Goal: Complete application form: Complete application form

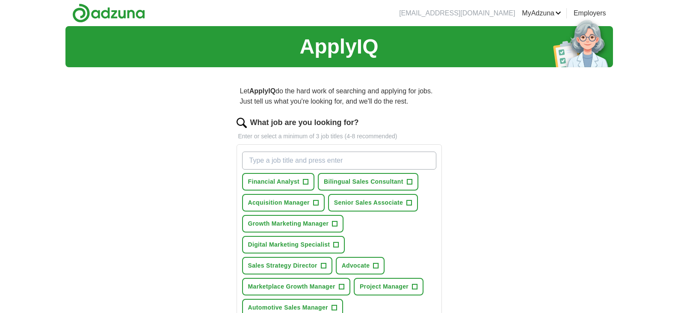
click at [562, 125] on div "ApplyIQ Let ApplyIQ do the hard work of searching and applying for jobs. Just t…" at bounding box center [339, 267] width 548 height 483
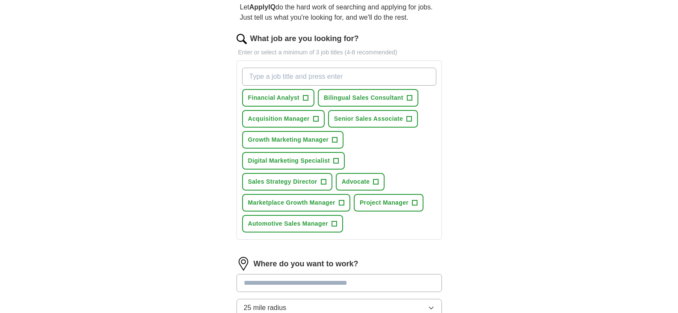
scroll to position [86, 0]
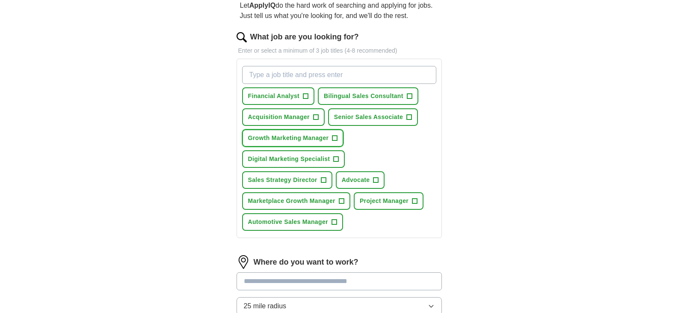
click at [320, 141] on span "Growth Marketing Manager" at bounding box center [288, 137] width 81 height 9
click at [307, 116] on span "Acquisition Manager" at bounding box center [279, 117] width 62 height 9
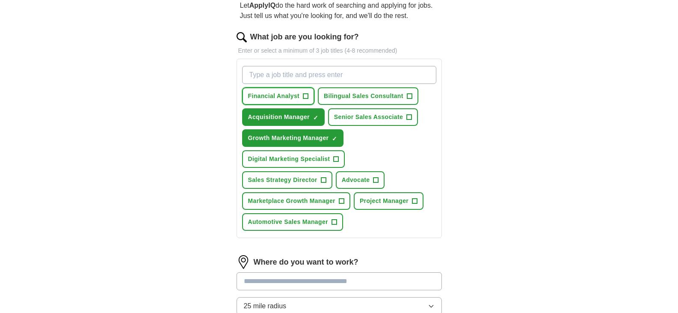
click at [305, 95] on span "+" at bounding box center [305, 96] width 5 height 7
click at [380, 96] on span "Bilingual Sales Consultant" at bounding box center [364, 96] width 80 height 9
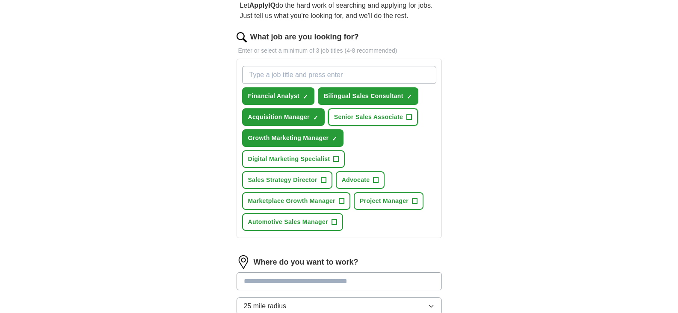
click at [377, 123] on button "Senior Sales Associate +" at bounding box center [373, 117] width 90 height 18
click at [316, 162] on span "Digital Marketing Specialist" at bounding box center [289, 158] width 82 height 9
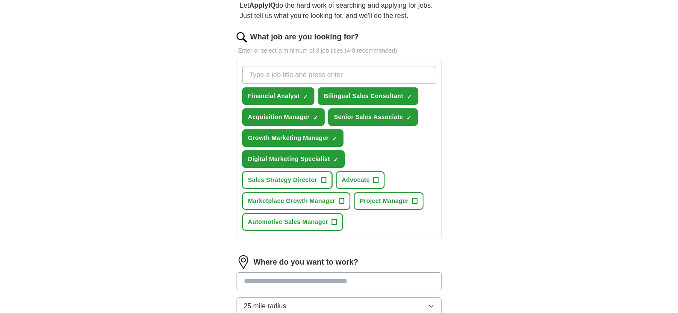
click at [314, 181] on span "Sales Strategy Director" at bounding box center [282, 179] width 69 height 9
click at [365, 182] on span "Advocate" at bounding box center [356, 179] width 28 height 9
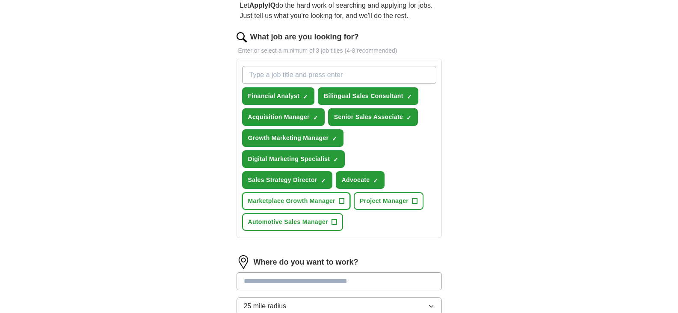
click at [307, 203] on span "Marketplace Growth Manager" at bounding box center [291, 200] width 87 height 9
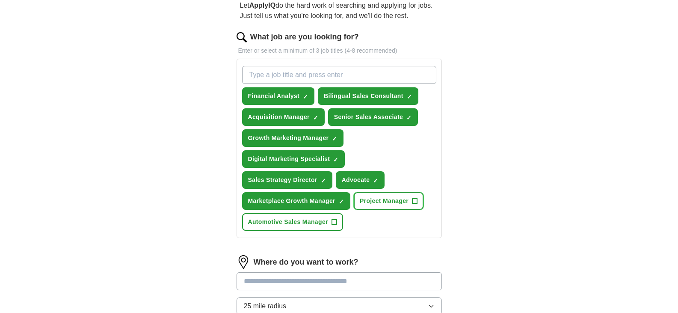
click at [388, 199] on span "Project Manager" at bounding box center [384, 200] width 49 height 9
click at [314, 221] on span "Automotive Sales Manager" at bounding box center [288, 221] width 80 height 9
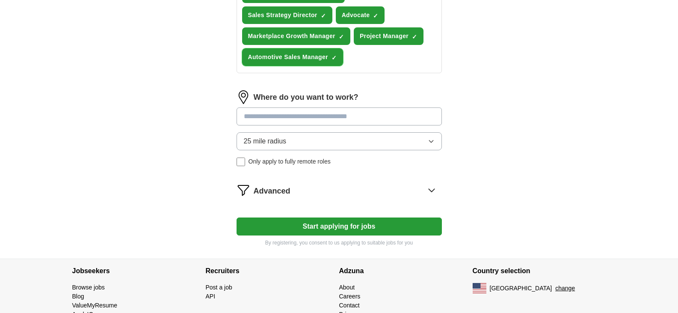
scroll to position [257, 0]
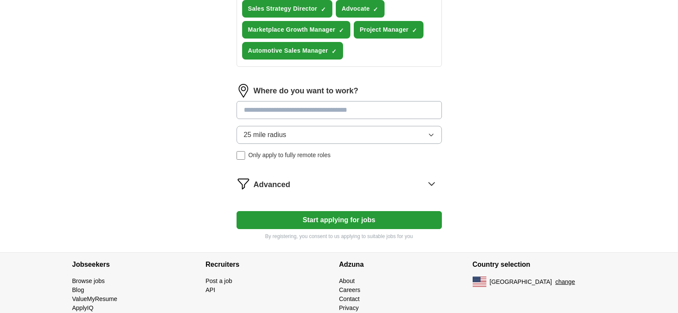
click at [270, 110] on input at bounding box center [339, 110] width 205 height 18
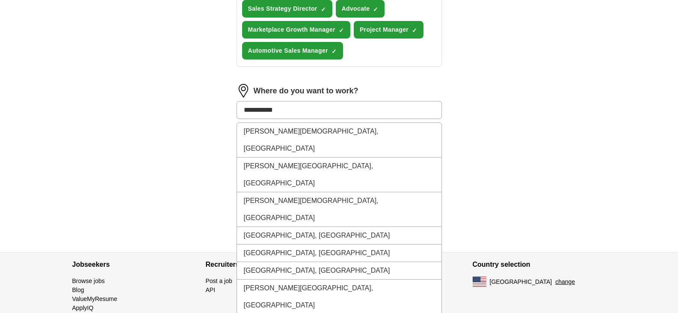
type input "**********"
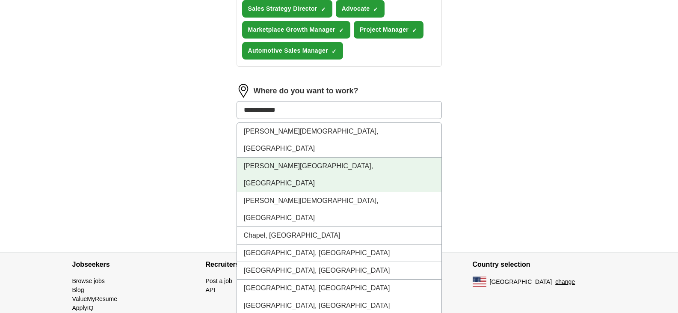
click at [272, 157] on li "[PERSON_NAME][GEOGRAPHIC_DATA], [GEOGRAPHIC_DATA]" at bounding box center [339, 174] width 205 height 35
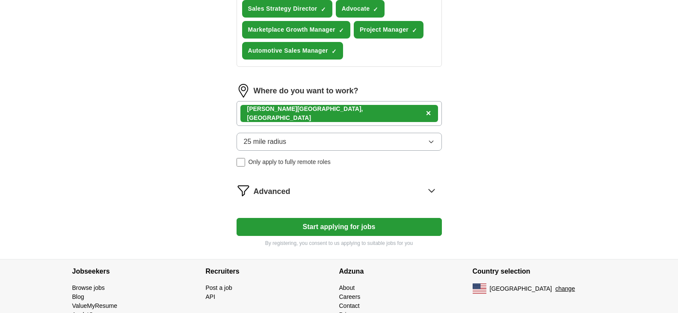
click at [329, 227] on button "Start applying for jobs" at bounding box center [339, 227] width 205 height 18
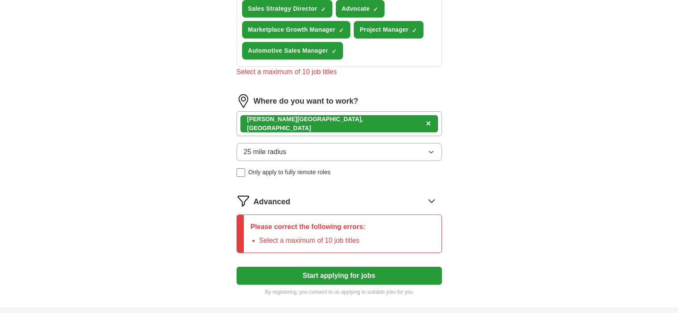
click at [523, 172] on div "ApplyIQ Let ApplyIQ do the hard work of searching and applying for jobs. Just t…" at bounding box center [339, 38] width 548 height 538
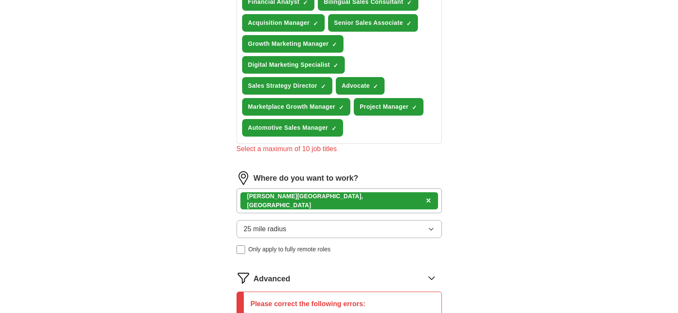
scroll to position [128, 0]
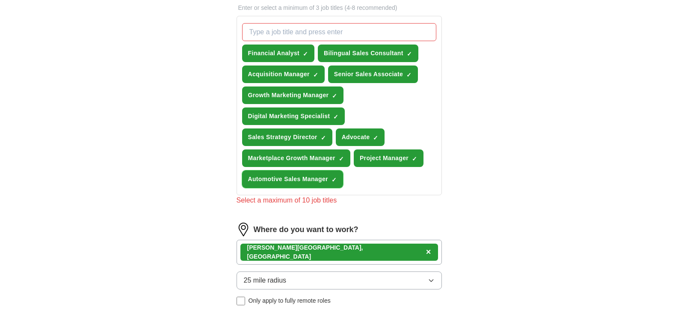
click at [330, 178] on button "Automotive Sales Manager ✓ ×" at bounding box center [292, 179] width 101 height 18
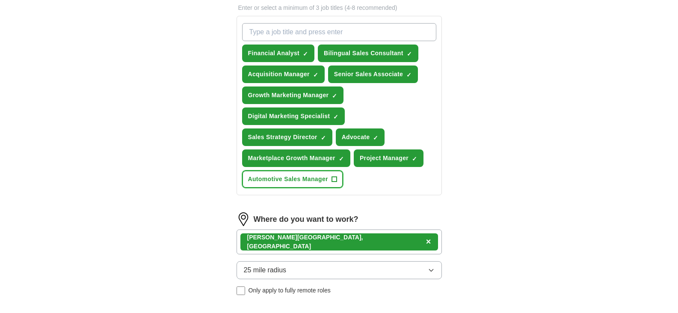
click at [330, 178] on button "Automotive Sales Manager +" at bounding box center [292, 179] width 101 height 18
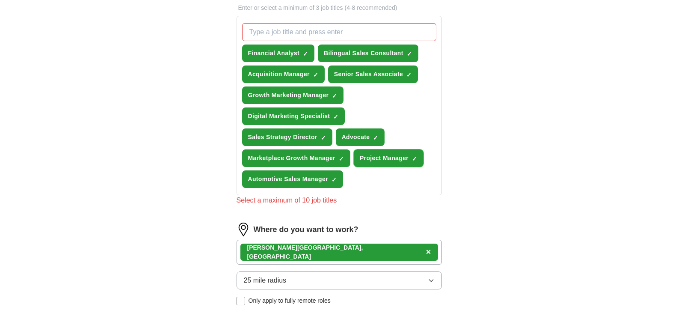
click at [398, 160] on span "Project Manager" at bounding box center [384, 158] width 49 height 9
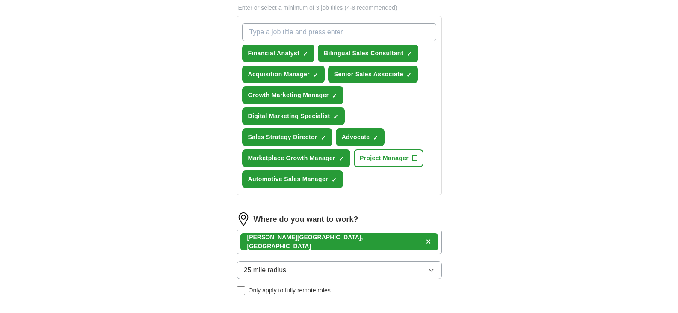
click at [474, 159] on div "Let ApplyIQ do the hard work of searching and applying for jobs. Just tell us w…" at bounding box center [339, 167] width 274 height 442
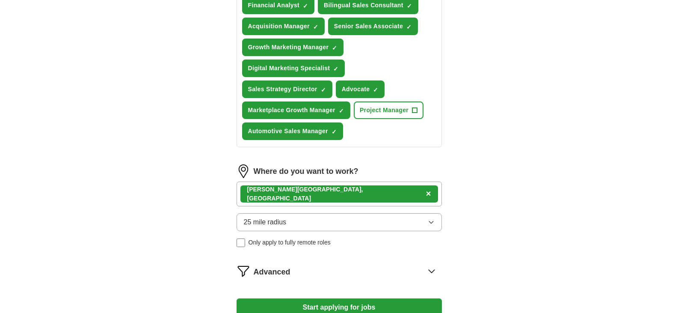
scroll to position [257, 0]
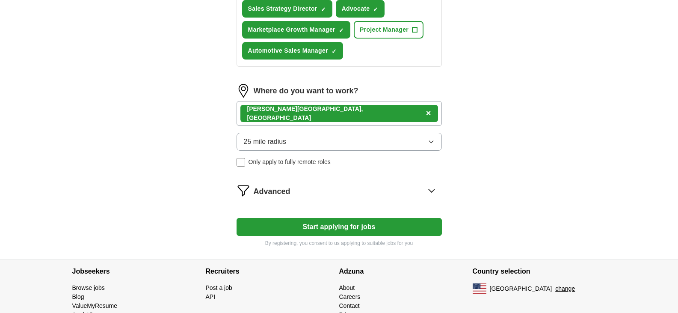
click at [349, 225] on button "Start applying for jobs" at bounding box center [339, 227] width 205 height 18
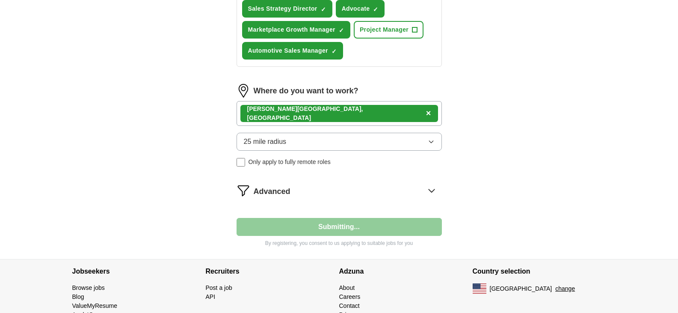
select select "**"
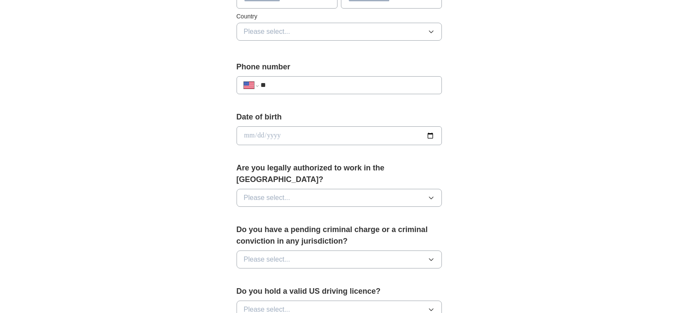
scroll to position [300, 0]
